Goal: Find specific page/section: Find specific page/section

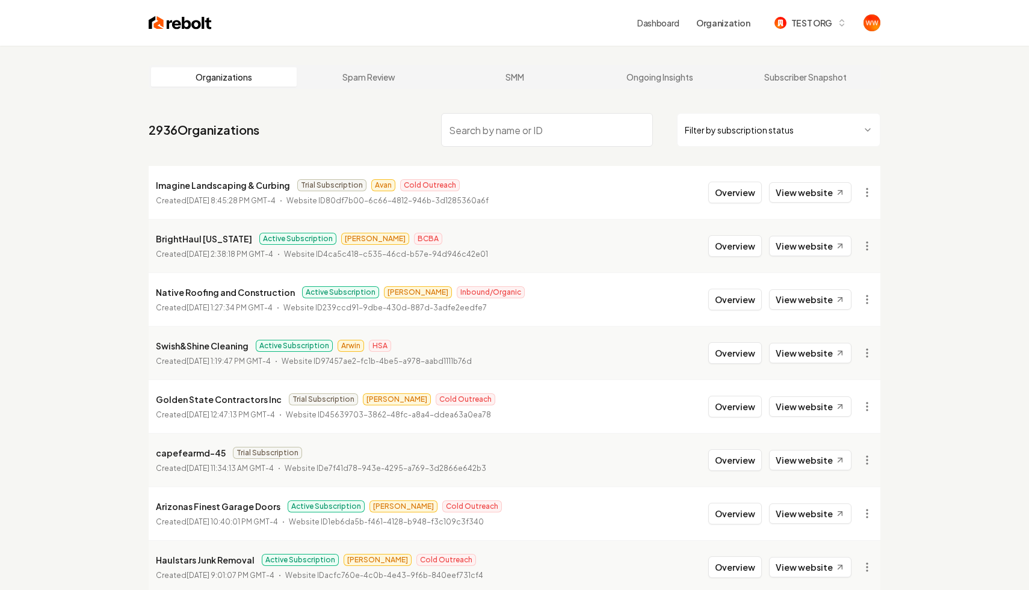
click at [477, 118] on input "search" at bounding box center [547, 130] width 212 height 34
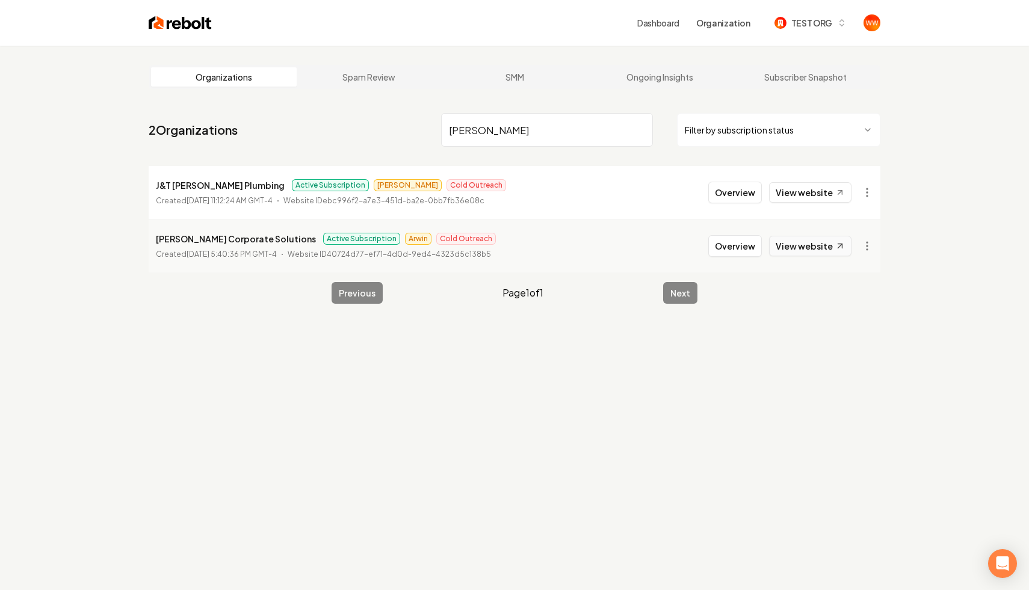
click at [836, 253] on link "View website" at bounding box center [810, 246] width 82 height 20
click at [794, 188] on link "View website" at bounding box center [810, 192] width 82 height 20
click at [506, 135] on input "[PERSON_NAME]" at bounding box center [547, 130] width 212 height 34
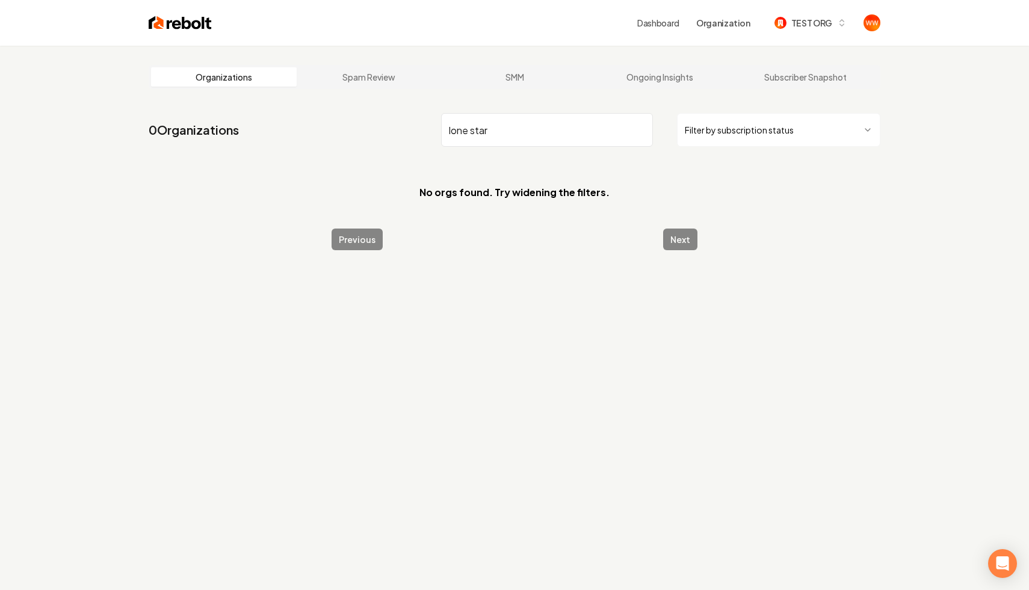
click at [568, 130] on input "lone star" at bounding box center [547, 130] width 212 height 34
click at [466, 104] on main "Organizations Spam Review SMM Ongoing Insights Subscriber Snapshot 0 Organizati…" at bounding box center [514, 158] width 770 height 224
click at [507, 126] on input "lone star" at bounding box center [547, 130] width 212 height 34
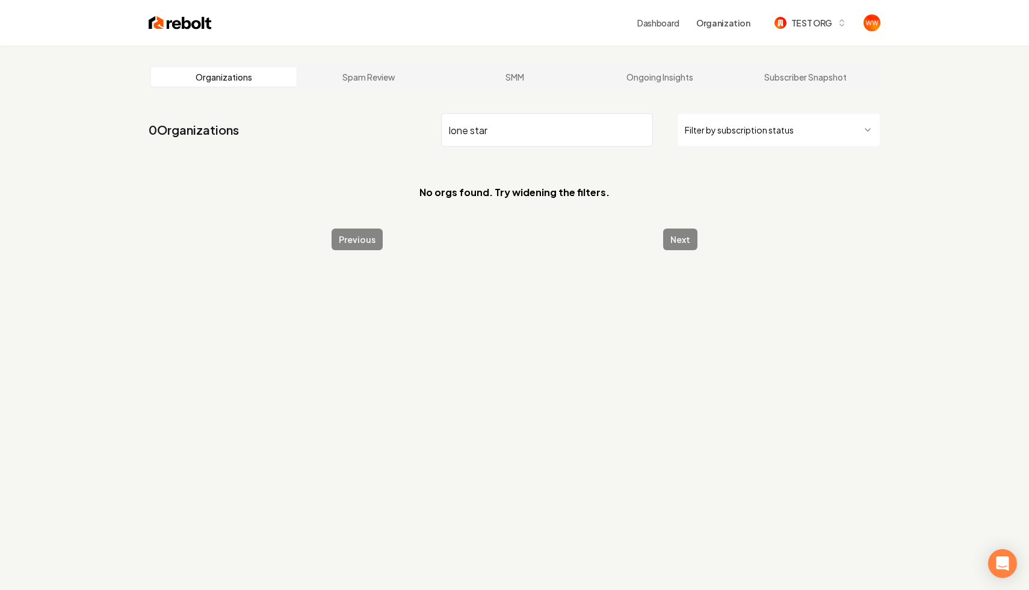
click at [507, 126] on input "lone star" at bounding box center [547, 130] width 212 height 34
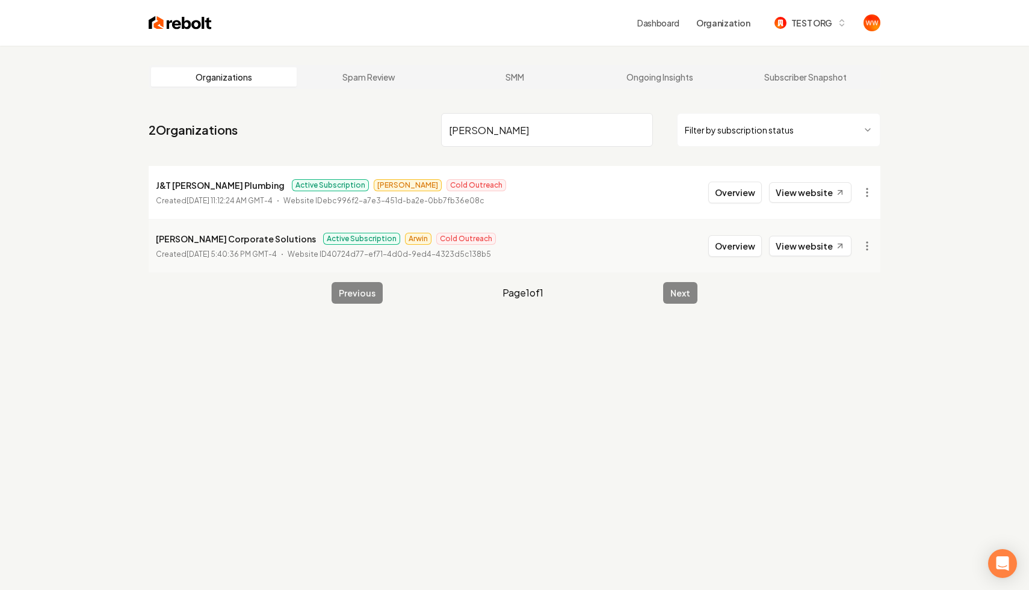
click at [541, 226] on li "[PERSON_NAME] Corporate Solutions Active Subscription Arwin Cold Outreach Creat…" at bounding box center [515, 246] width 732 height 54
click at [483, 139] on input "[PERSON_NAME]" at bounding box center [547, 130] width 212 height 34
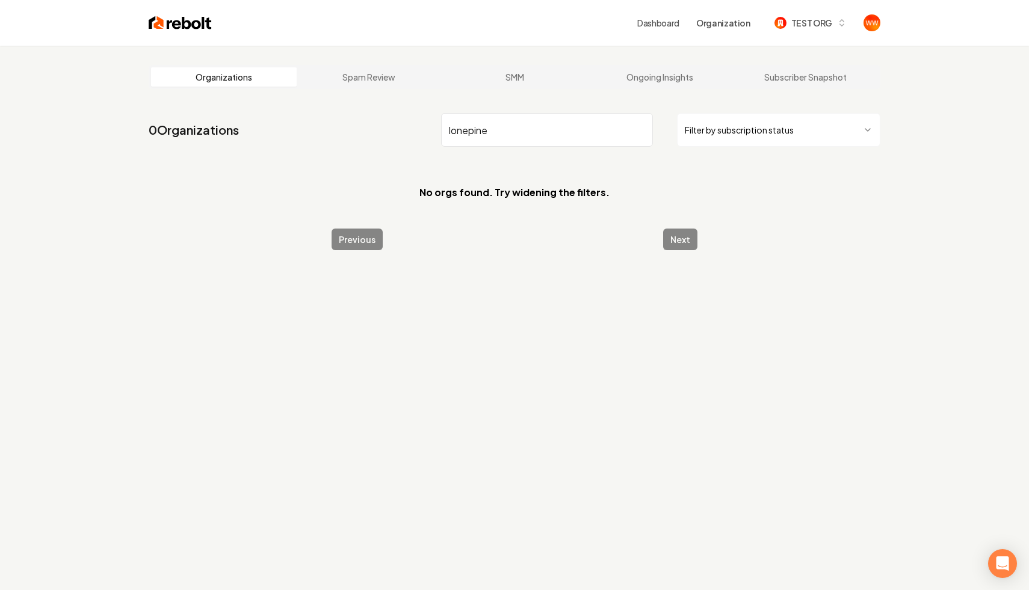
click at [446, 135] on input "lonepine" at bounding box center [547, 130] width 212 height 34
type input "lnoe"
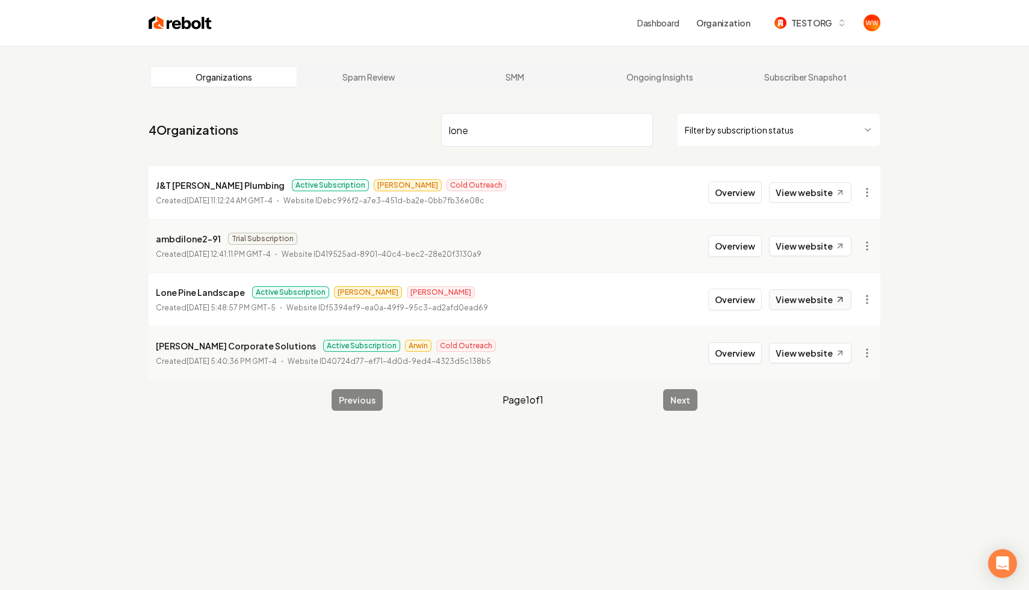
type input "lone"
click at [794, 297] on link "View website" at bounding box center [810, 299] width 82 height 20
click at [728, 190] on button "Overview" at bounding box center [735, 193] width 54 height 22
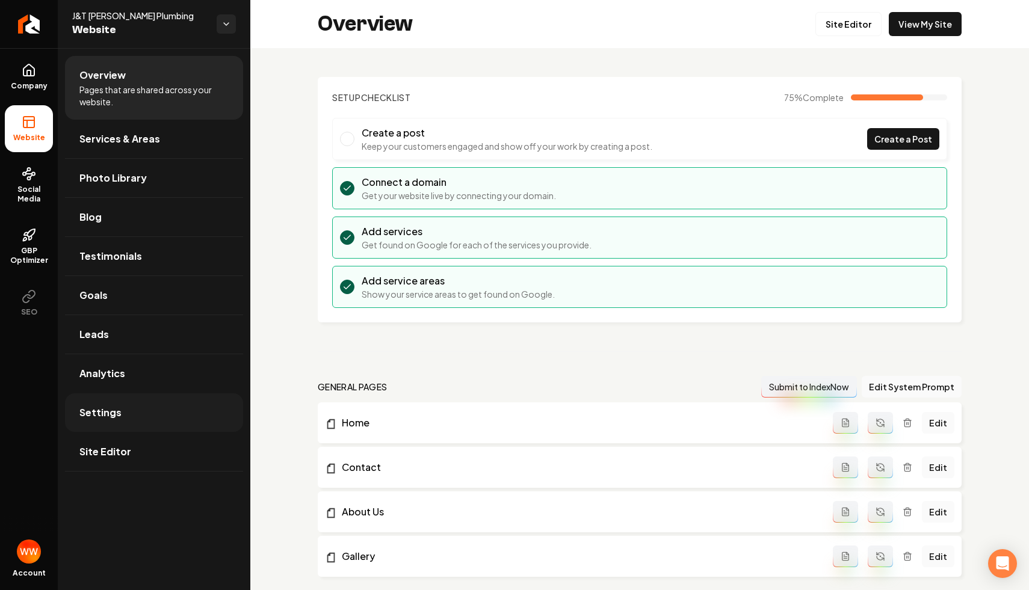
click at [146, 421] on link "Settings" at bounding box center [154, 412] width 178 height 39
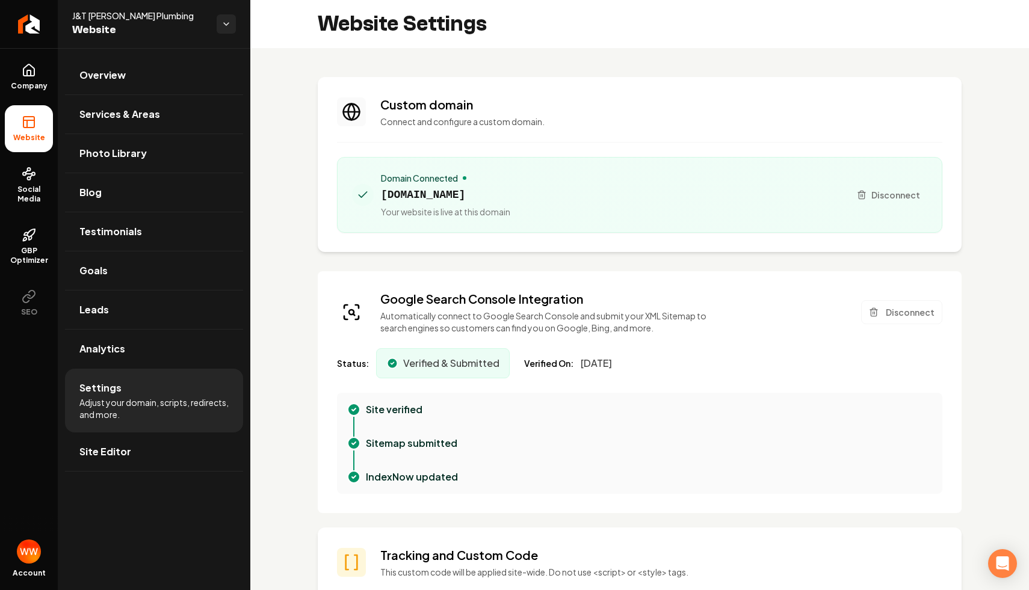
scroll to position [140, 0]
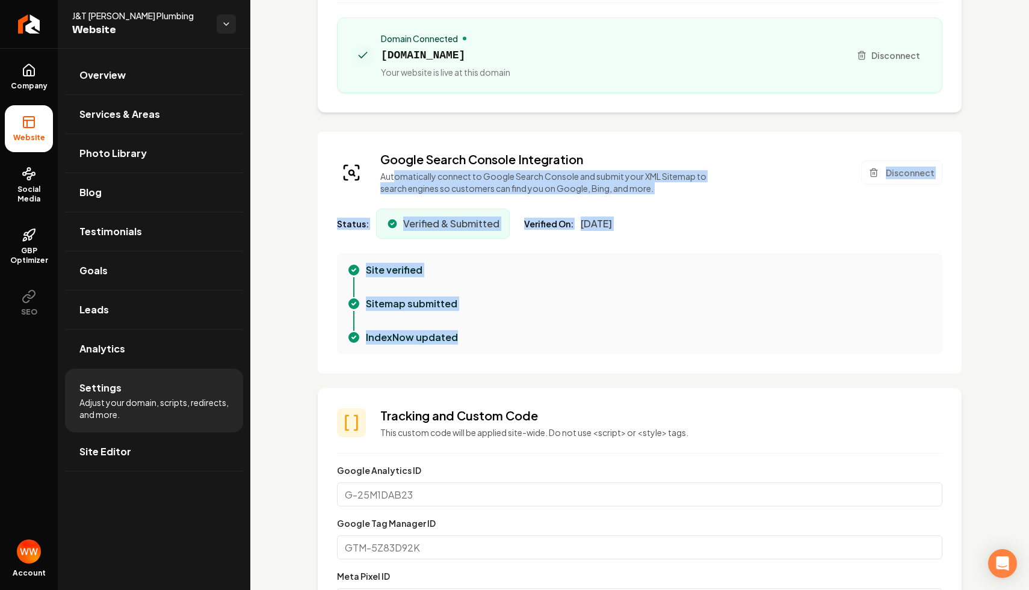
drag, startPoint x: 493, startPoint y: 351, endPoint x: 396, endPoint y: 176, distance: 200.4
click at [396, 176] on div "Google Search Console Integration Automatically connect to Google Search Consol…" at bounding box center [640, 253] width 644 height 242
click at [700, 220] on div "Status: Verified & Submitted Verified On: [DATE]" at bounding box center [639, 224] width 605 height 30
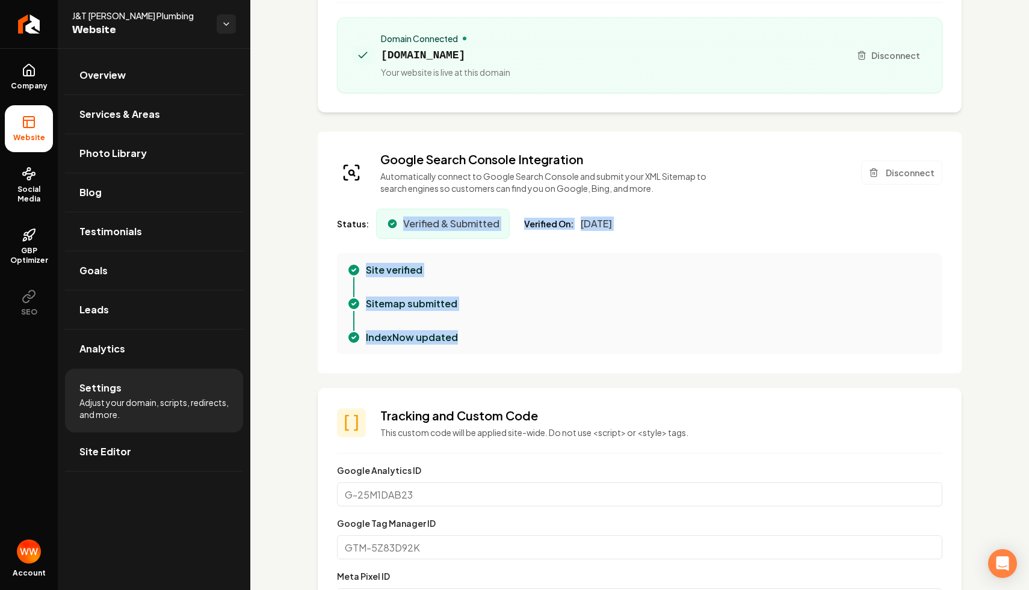
drag, startPoint x: 532, startPoint y: 357, endPoint x: 409, endPoint y: 212, distance: 189.5
click at [409, 212] on div "Google Search Console Integration Automatically connect to Google Search Consol…" at bounding box center [640, 253] width 644 height 242
click at [574, 300] on div "Sitemap submitted" at bounding box center [649, 304] width 567 height 14
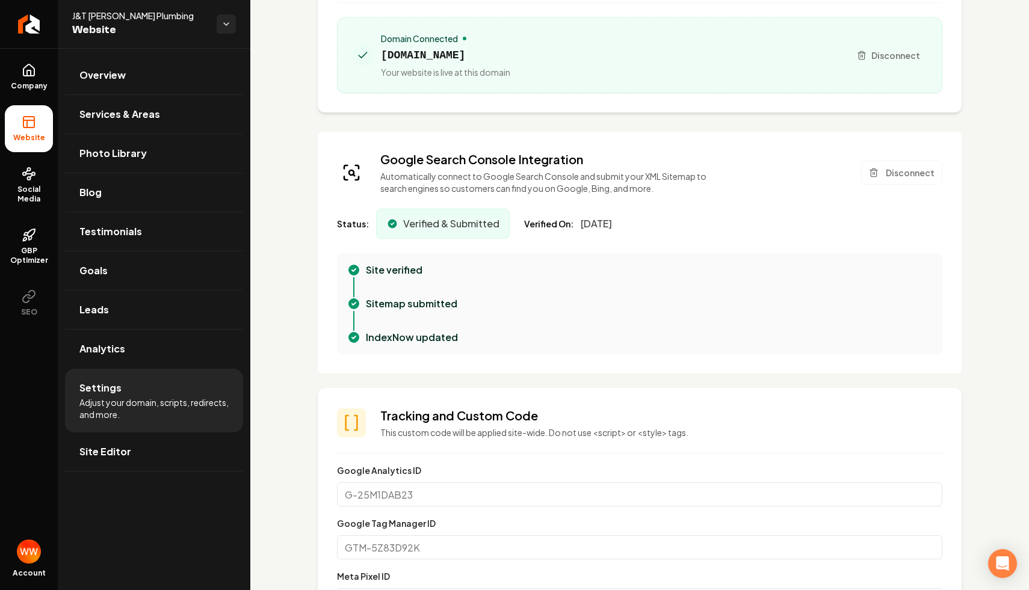
click at [640, 187] on p "Automatically connect to Google Search Console and submit your XML Sitemap to s…" at bounding box center [550, 182] width 340 height 24
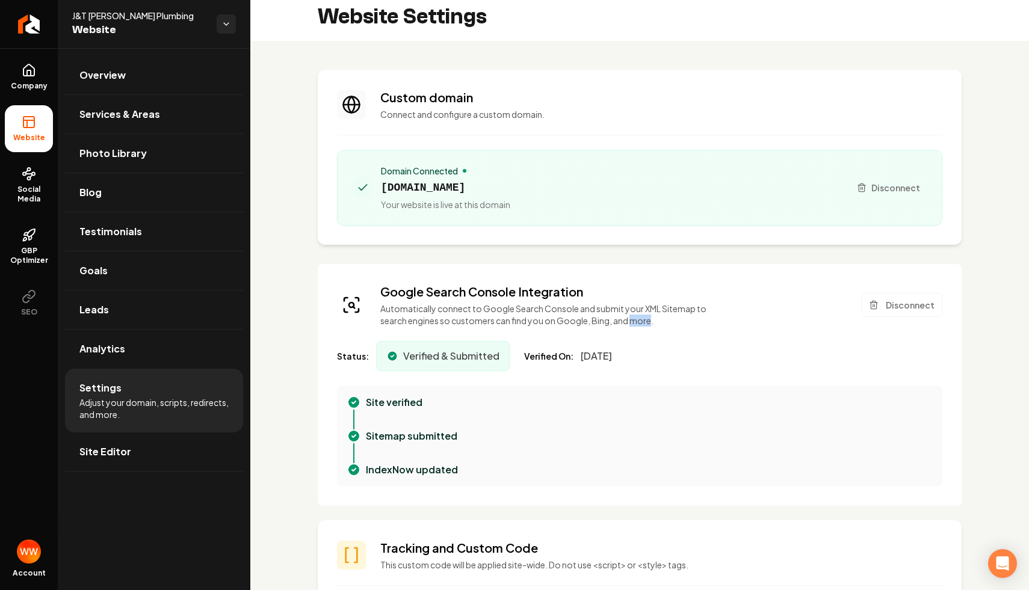
scroll to position [0, 0]
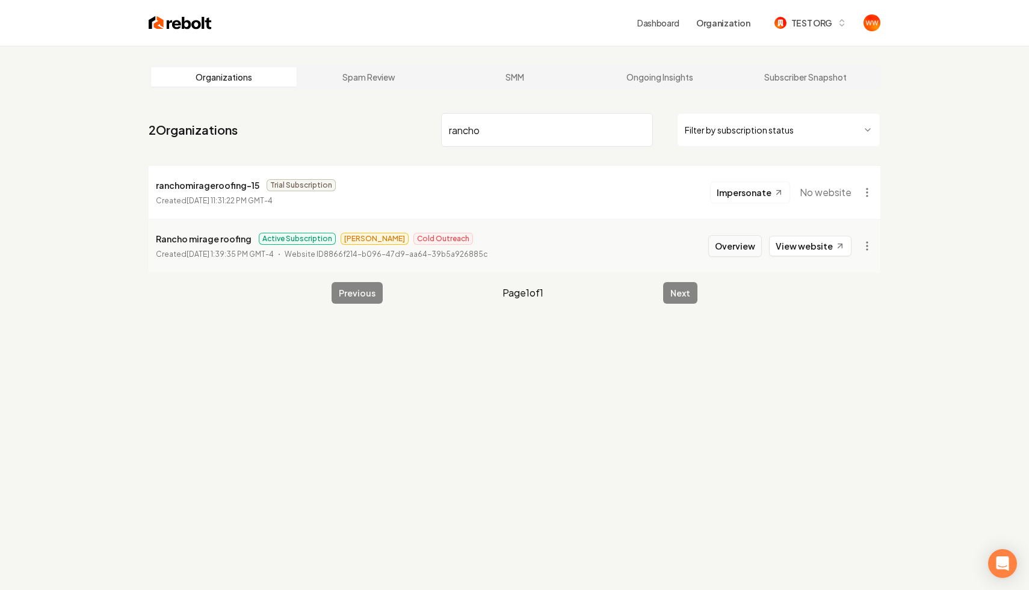
type input "rancho"
click at [744, 247] on button "Overview" at bounding box center [735, 246] width 54 height 22
